Goal: Task Accomplishment & Management: Complete application form

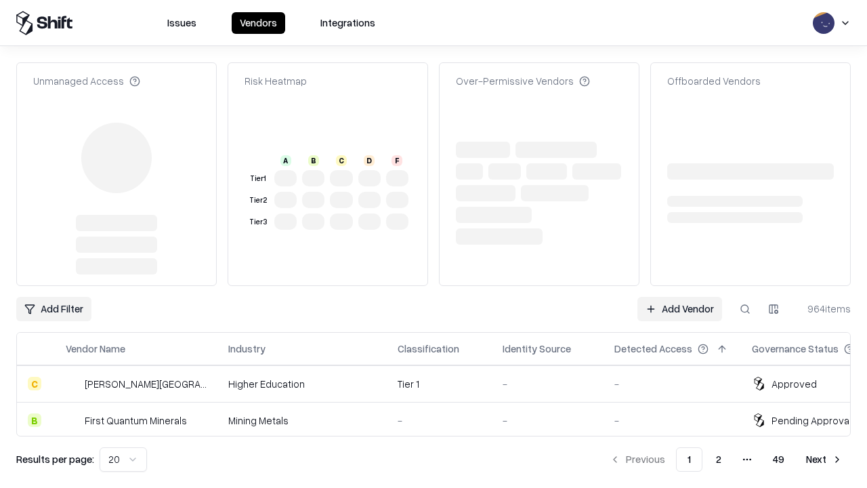
click at [679, 297] on link "Add Vendor" at bounding box center [679, 309] width 85 height 24
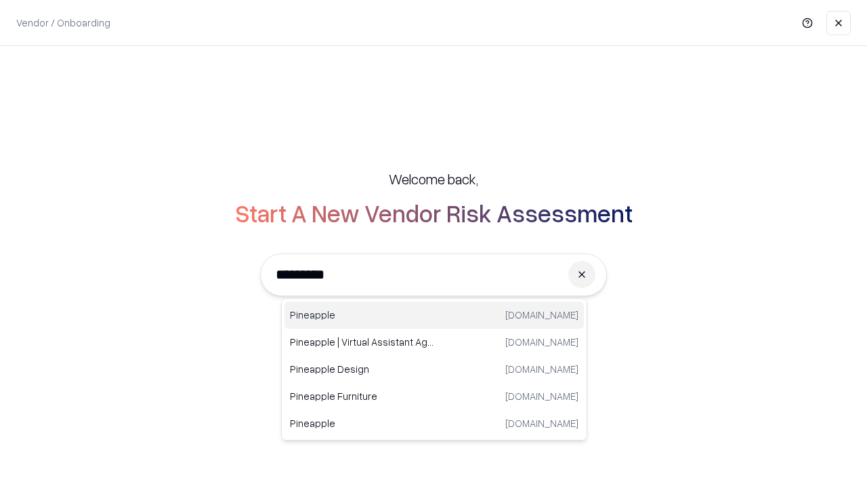
click at [434, 315] on div "Pineapple [DOMAIN_NAME]" at bounding box center [434, 314] width 299 height 27
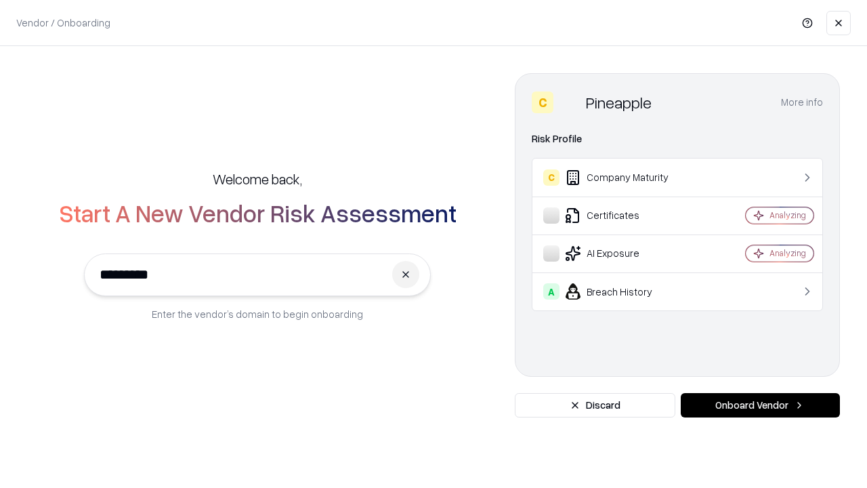
type input "*********"
click at [760, 405] on button "Onboard Vendor" at bounding box center [760, 405] width 159 height 24
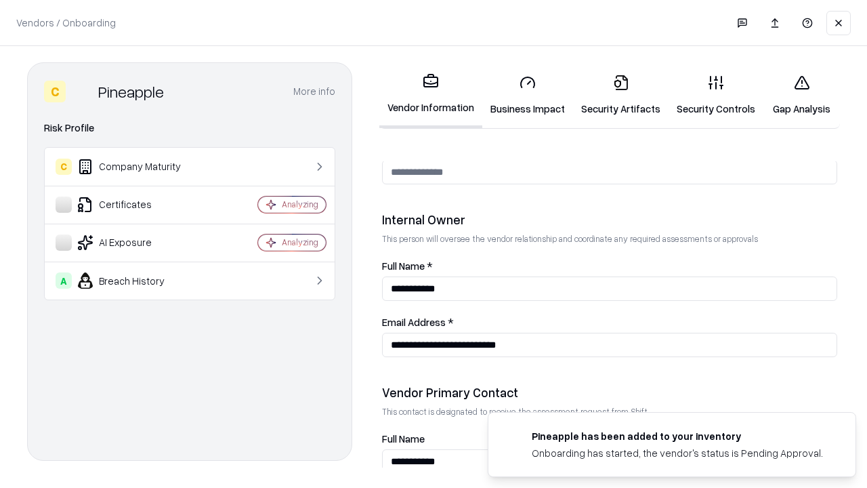
scroll to position [702, 0]
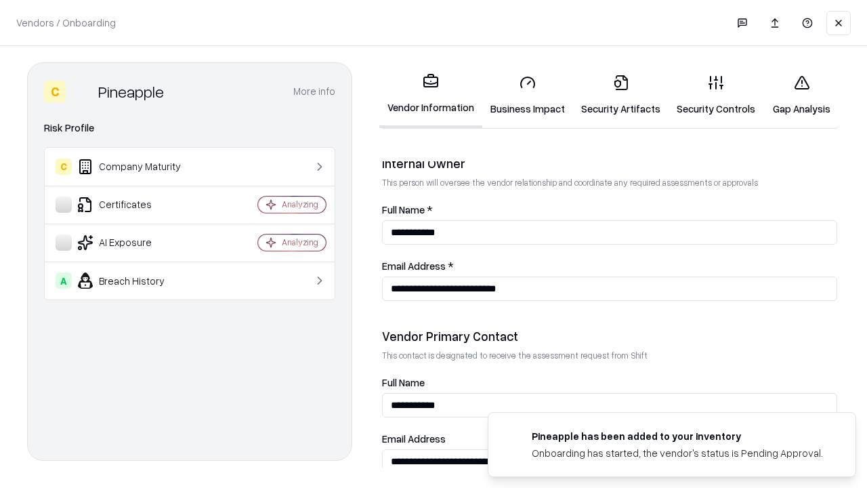
click at [528, 95] on link "Business Impact" at bounding box center [527, 95] width 91 height 63
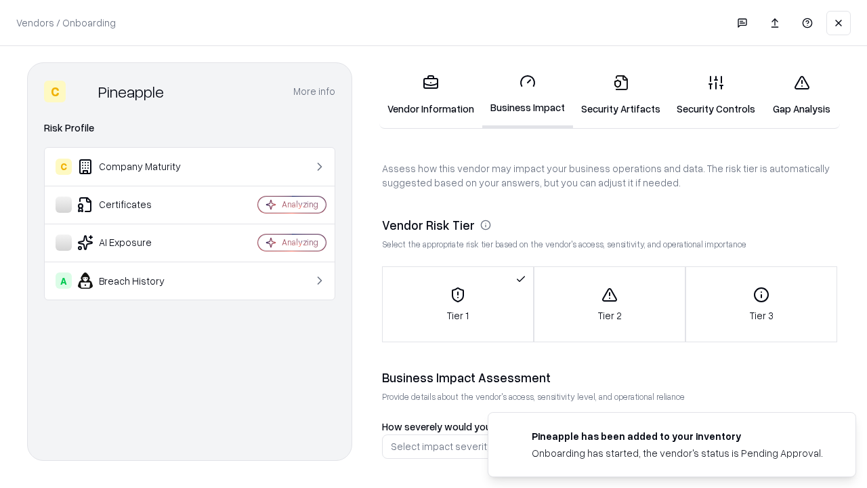
click at [621, 95] on link "Security Artifacts" at bounding box center [621, 95] width 96 height 63
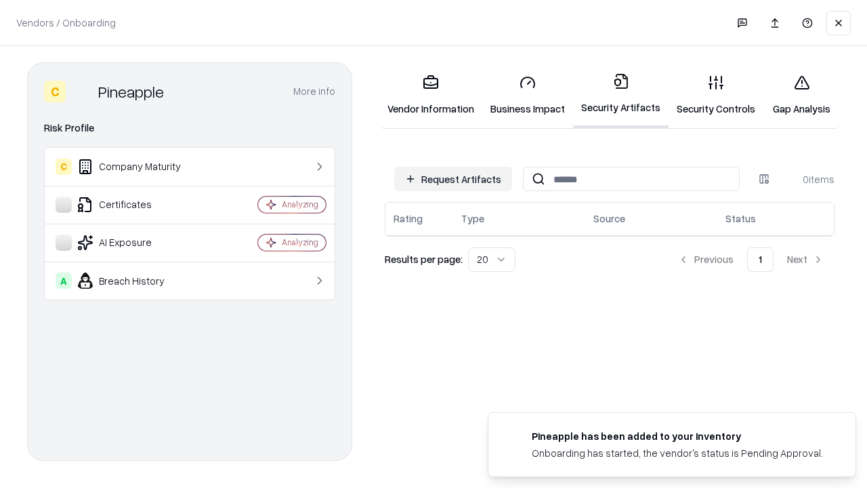
click at [453, 179] on button "Request Artifacts" at bounding box center [453, 179] width 118 height 24
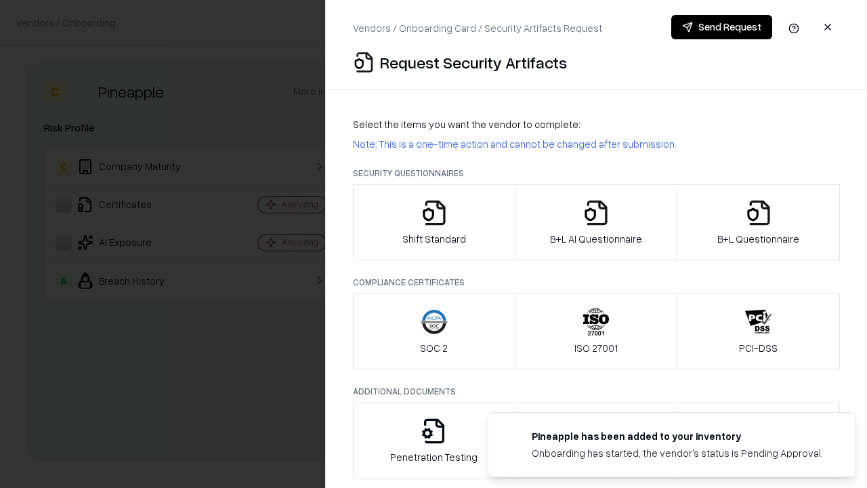
click at [434, 222] on icon "button" at bounding box center [434, 212] width 27 height 27
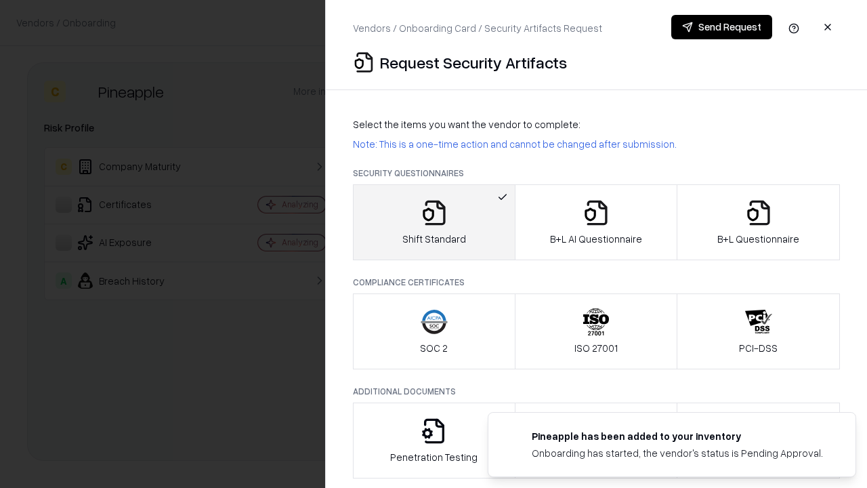
click at [721, 27] on button "Send Request" at bounding box center [721, 27] width 101 height 24
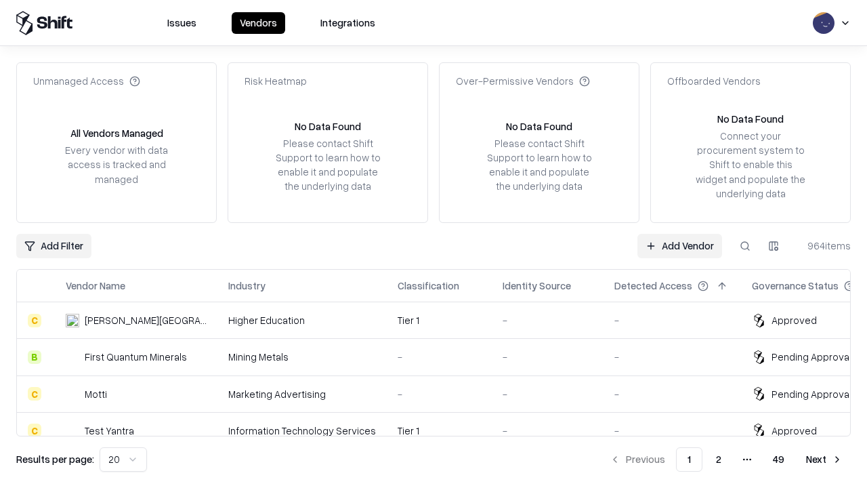
click at [745, 245] on button at bounding box center [745, 246] width 24 height 24
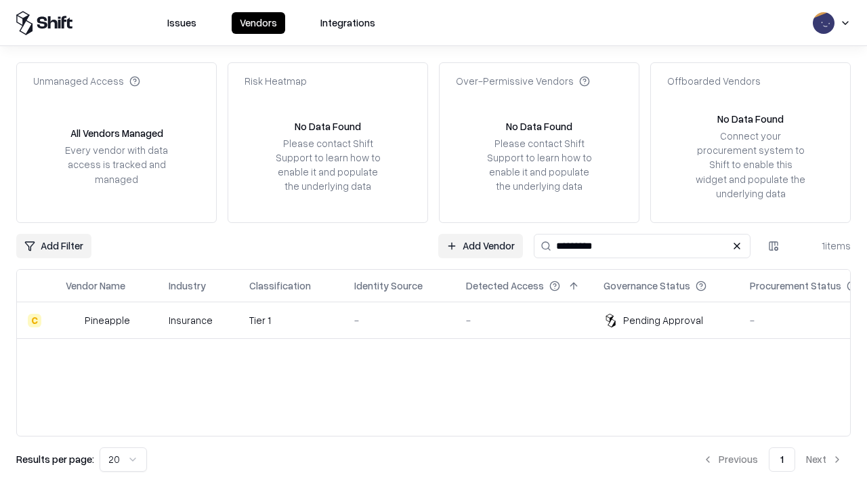
type input "*********"
click at [442, 320] on div "-" at bounding box center [399, 320] width 90 height 14
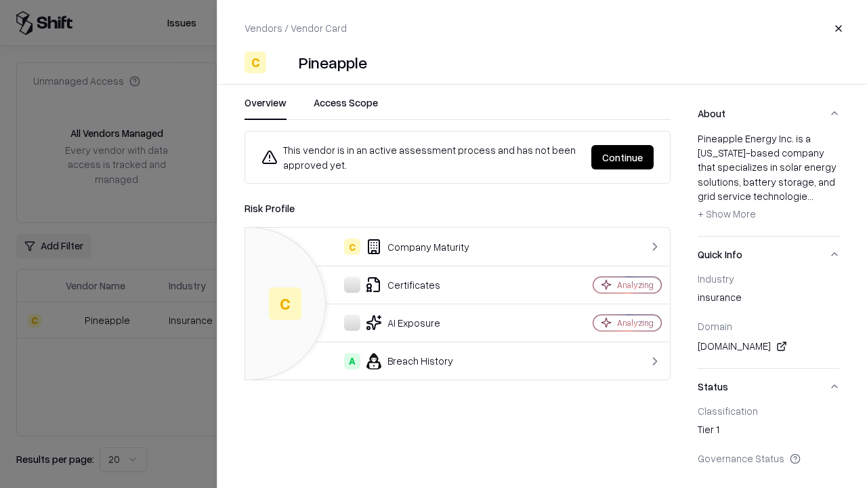
click at [623, 157] on button "Continue" at bounding box center [622, 157] width 62 height 24
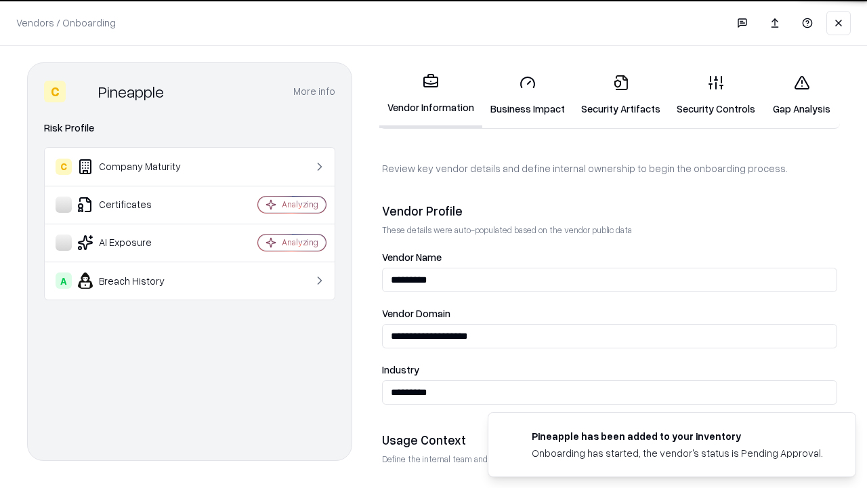
click at [621, 95] on link "Security Artifacts" at bounding box center [621, 95] width 96 height 63
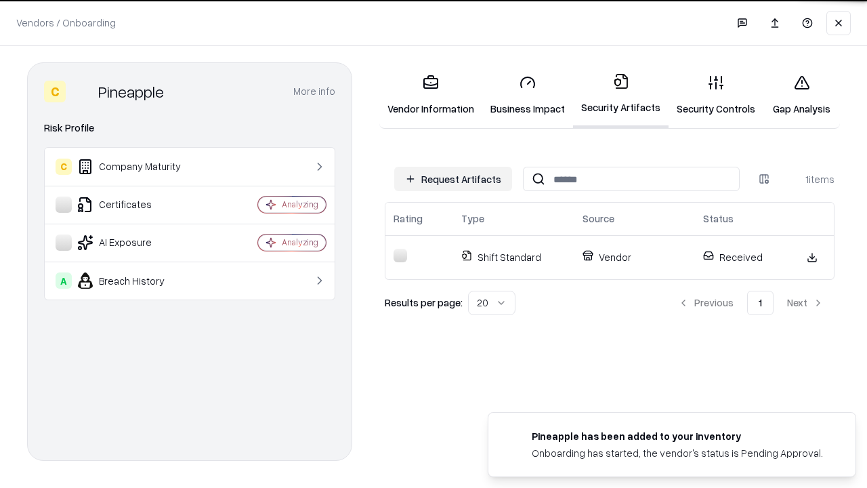
click at [801, 95] on link "Gap Analysis" at bounding box center [801, 95] width 77 height 63
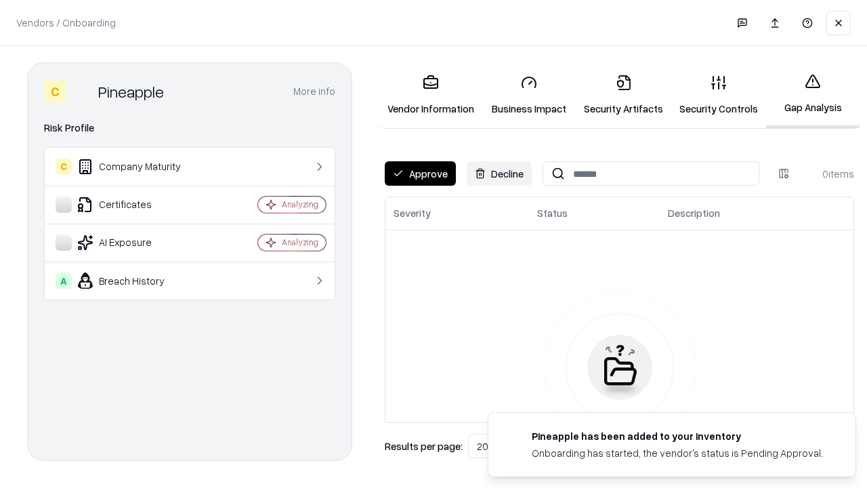
click at [420, 173] on button "Approve" at bounding box center [420, 173] width 71 height 24
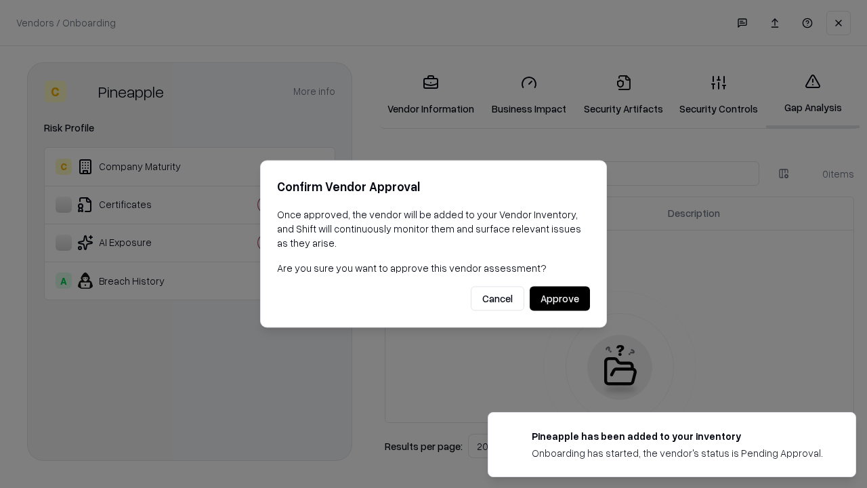
click at [560, 298] on button "Approve" at bounding box center [560, 299] width 60 height 24
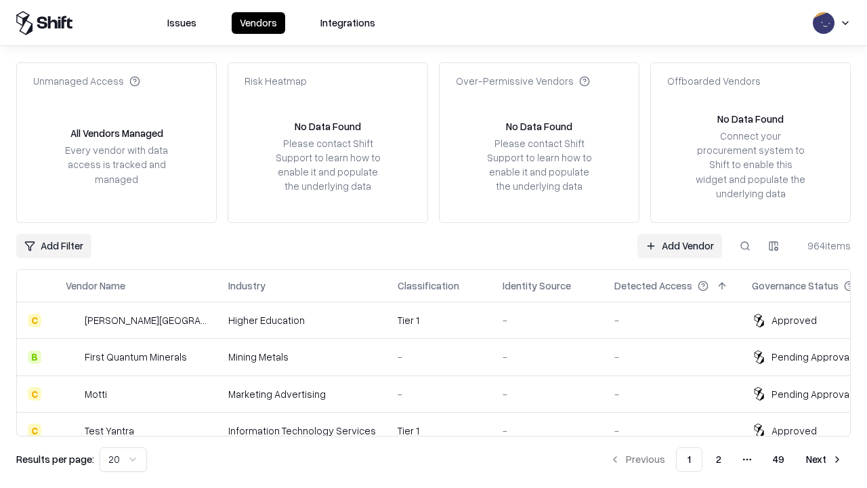
type input "*********"
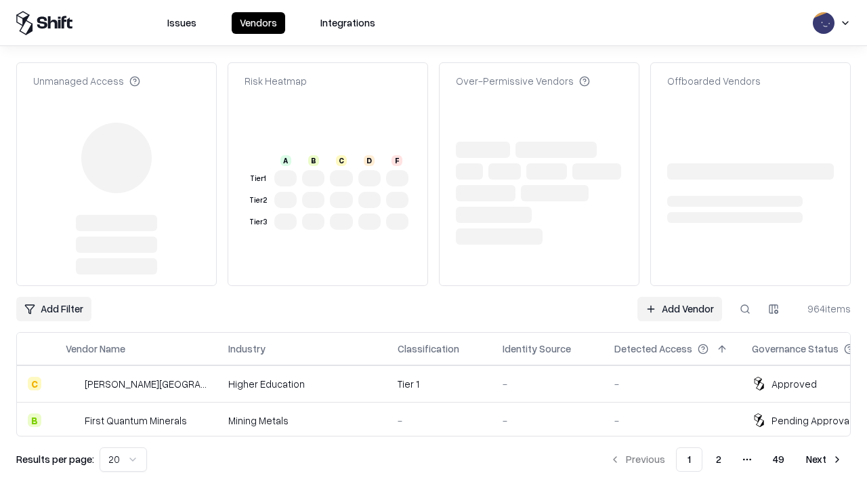
click at [679, 297] on link "Add Vendor" at bounding box center [679, 309] width 85 height 24
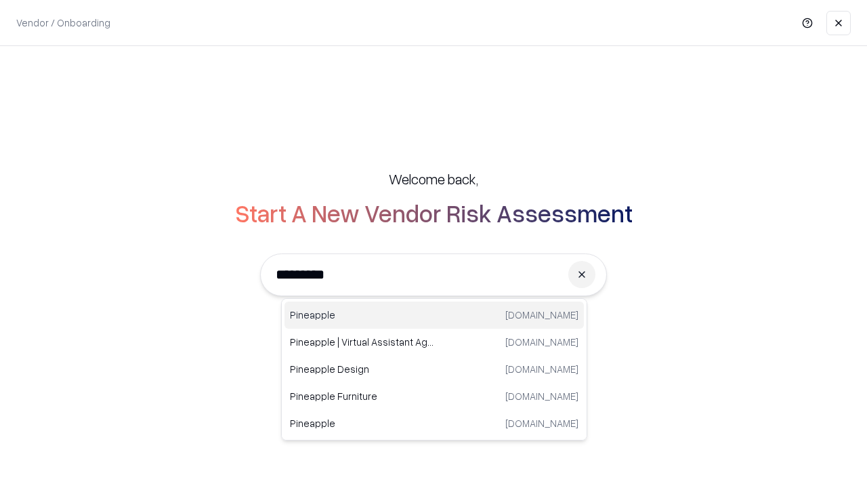
click at [434, 315] on div "Pineapple [DOMAIN_NAME]" at bounding box center [434, 314] width 299 height 27
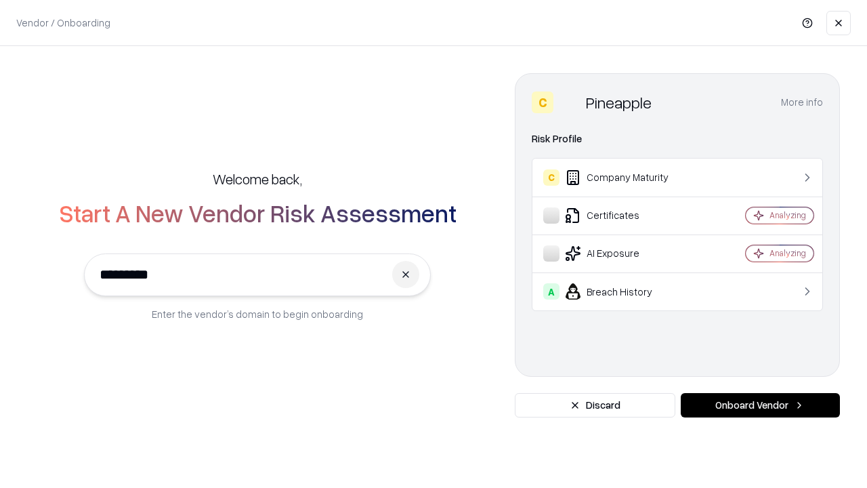
type input "*********"
click at [760, 405] on button "Onboard Vendor" at bounding box center [760, 405] width 159 height 24
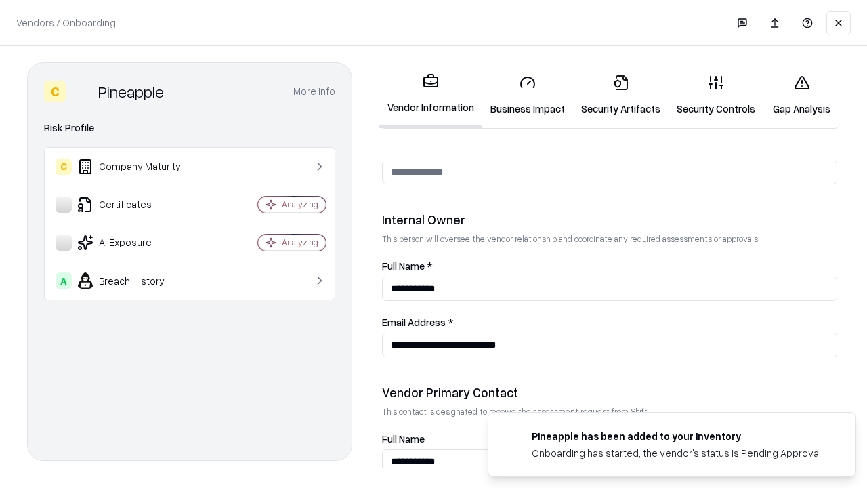
scroll to position [702, 0]
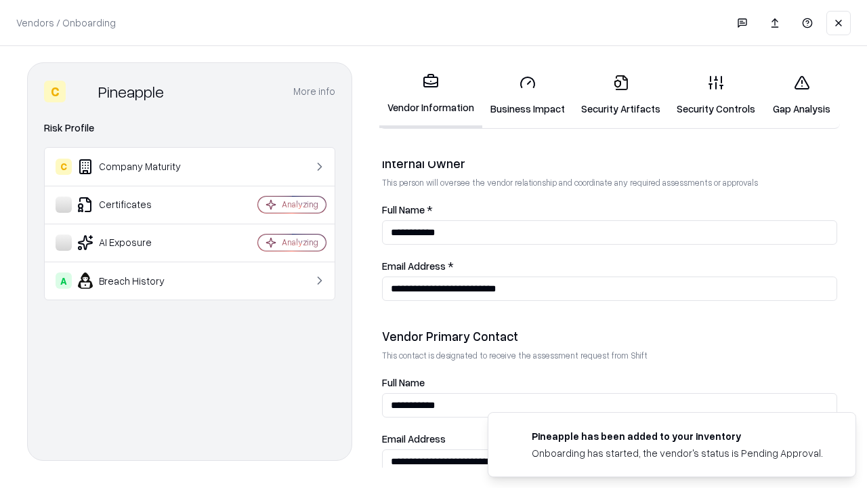
click at [801, 95] on link "Gap Analysis" at bounding box center [801, 95] width 77 height 63
